Goal: Find specific page/section: Find specific page/section

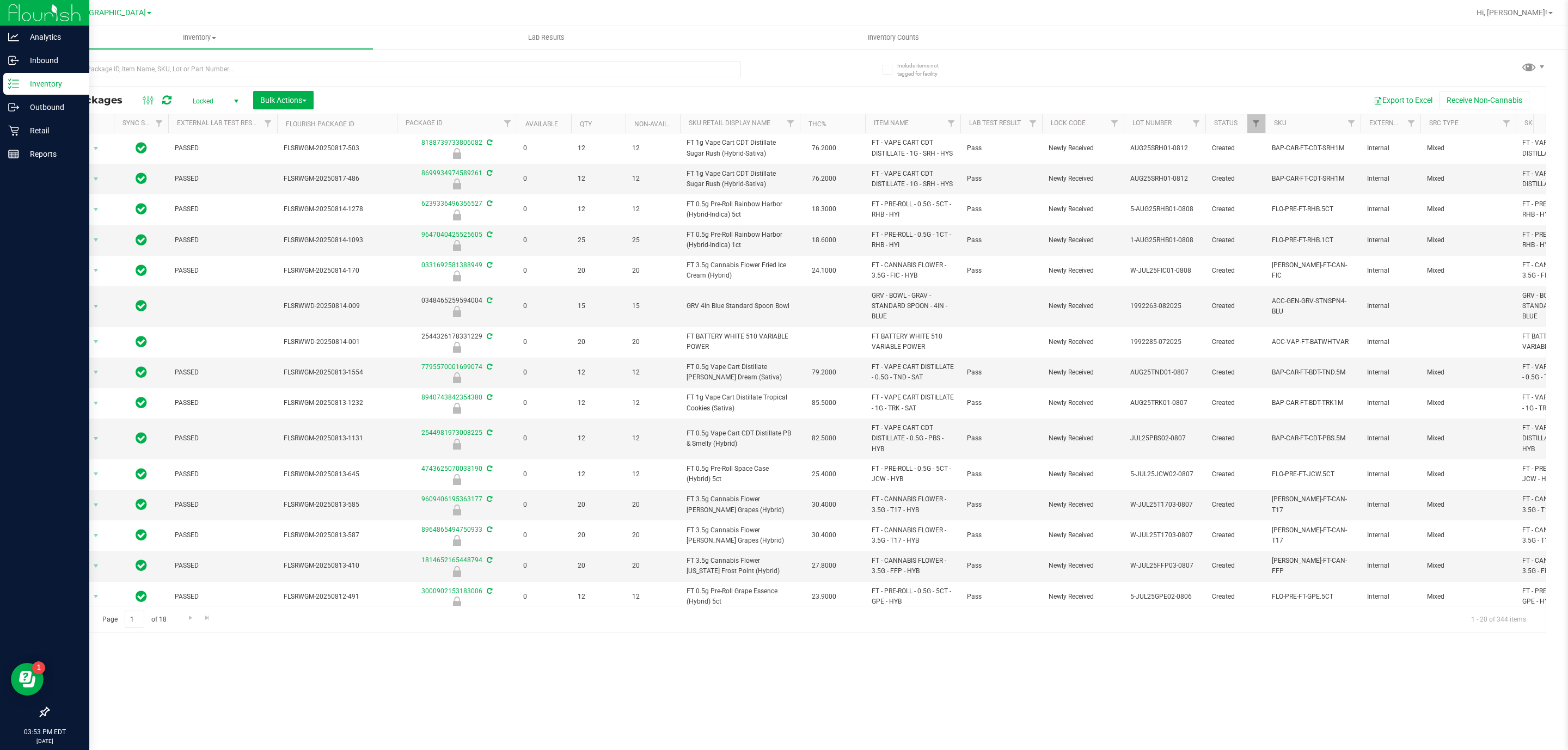
click at [23, 166] on div at bounding box center [45, 434] width 89 height 535
click at [23, 160] on div "Reports" at bounding box center [46, 154] width 86 height 21
click at [25, 159] on p "Reports" at bounding box center [51, 154] width 65 height 13
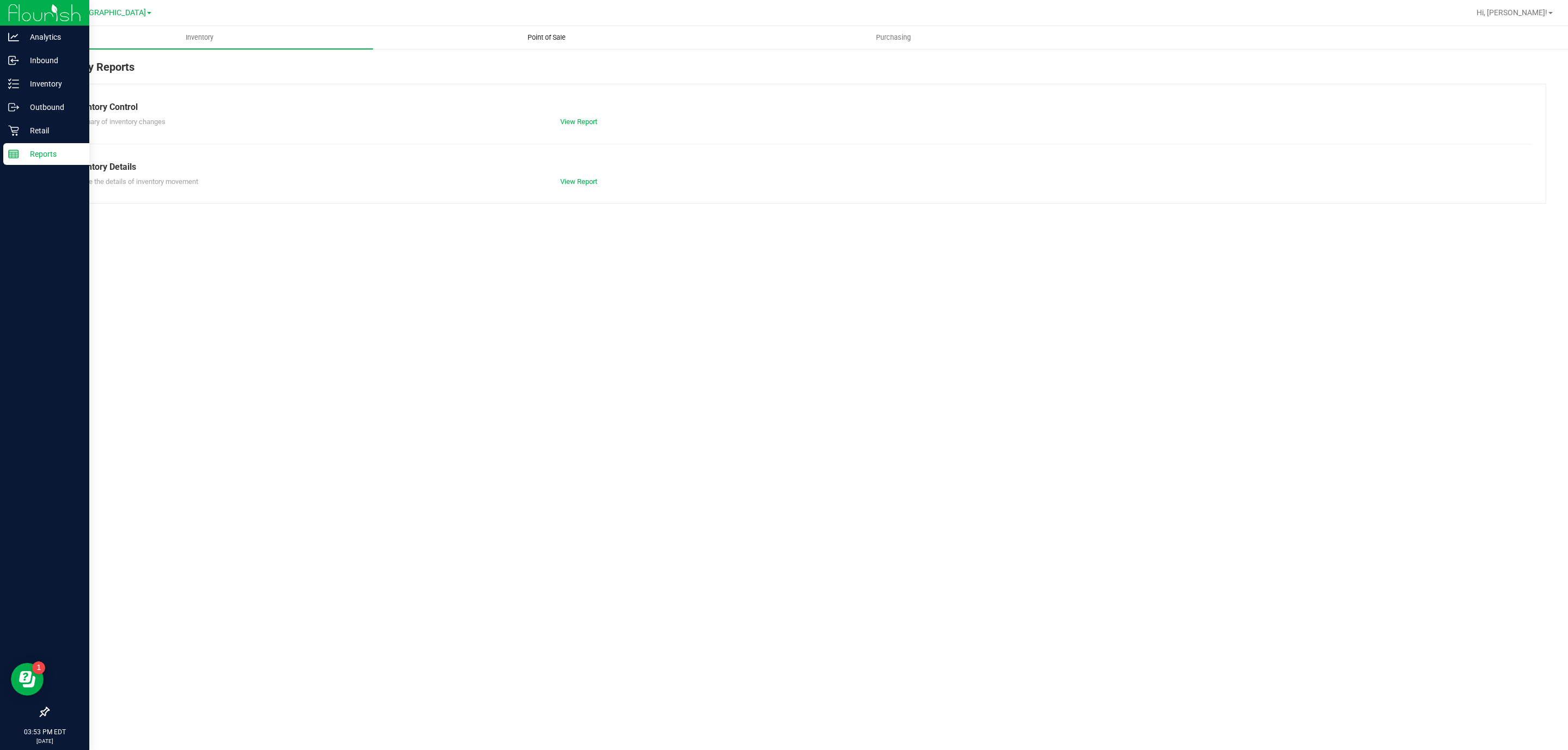
click at [585, 41] on uib-tab-heading "Point of Sale" at bounding box center [546, 37] width 346 height 21
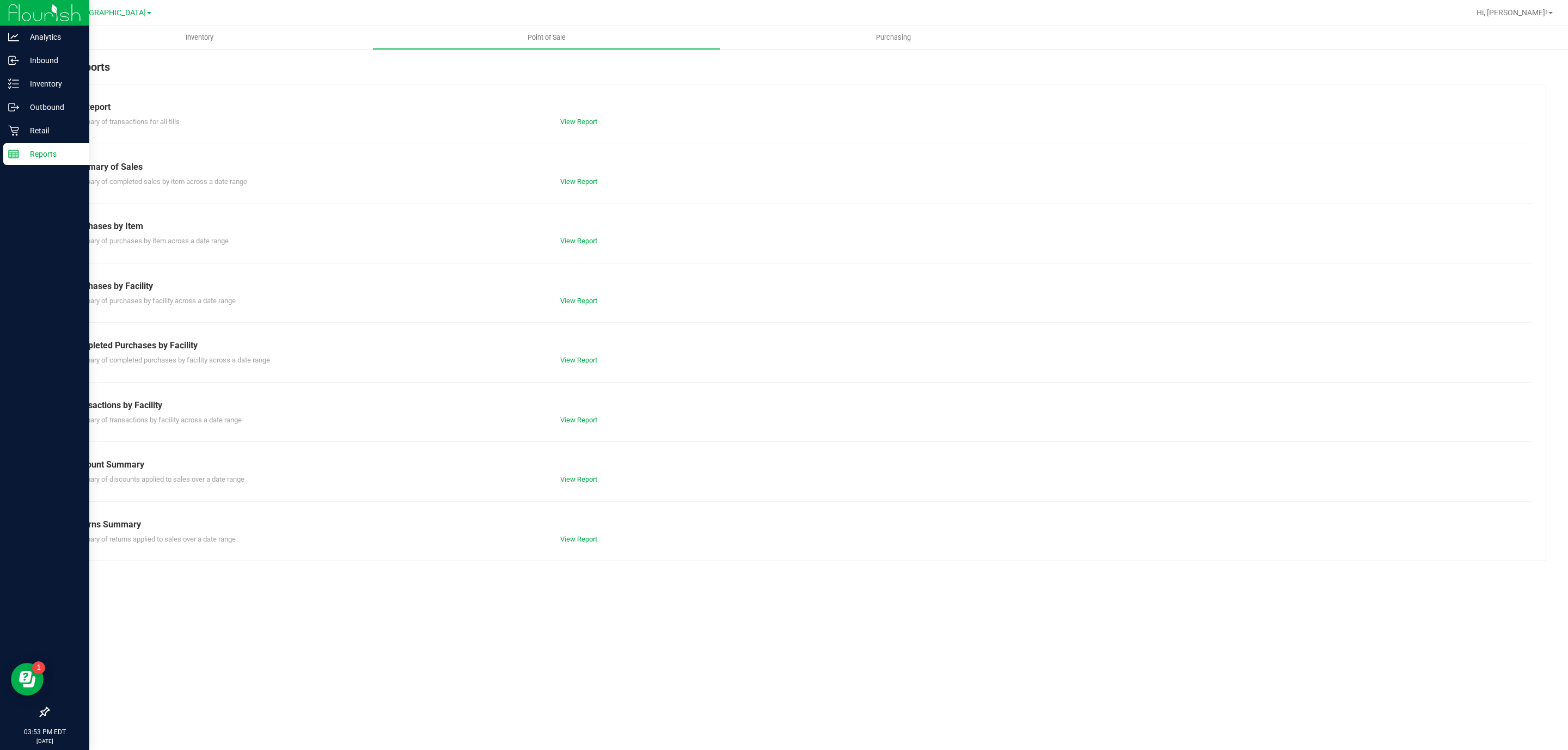
click at [583, 426] on div "View Report" at bounding box center [674, 420] width 245 height 11
click at [583, 424] on link "View Report" at bounding box center [578, 420] width 37 height 9
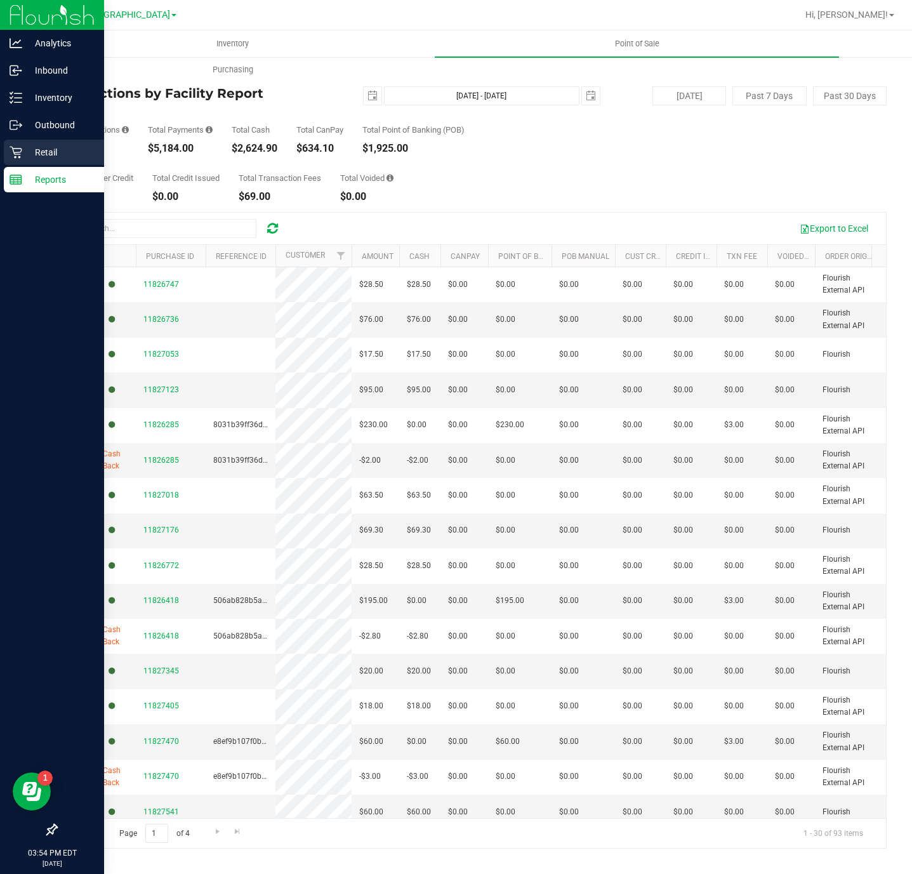
click at [0, 151] on link "Retail" at bounding box center [52, 153] width 104 height 27
